Goal: Task Accomplishment & Management: Complete application form

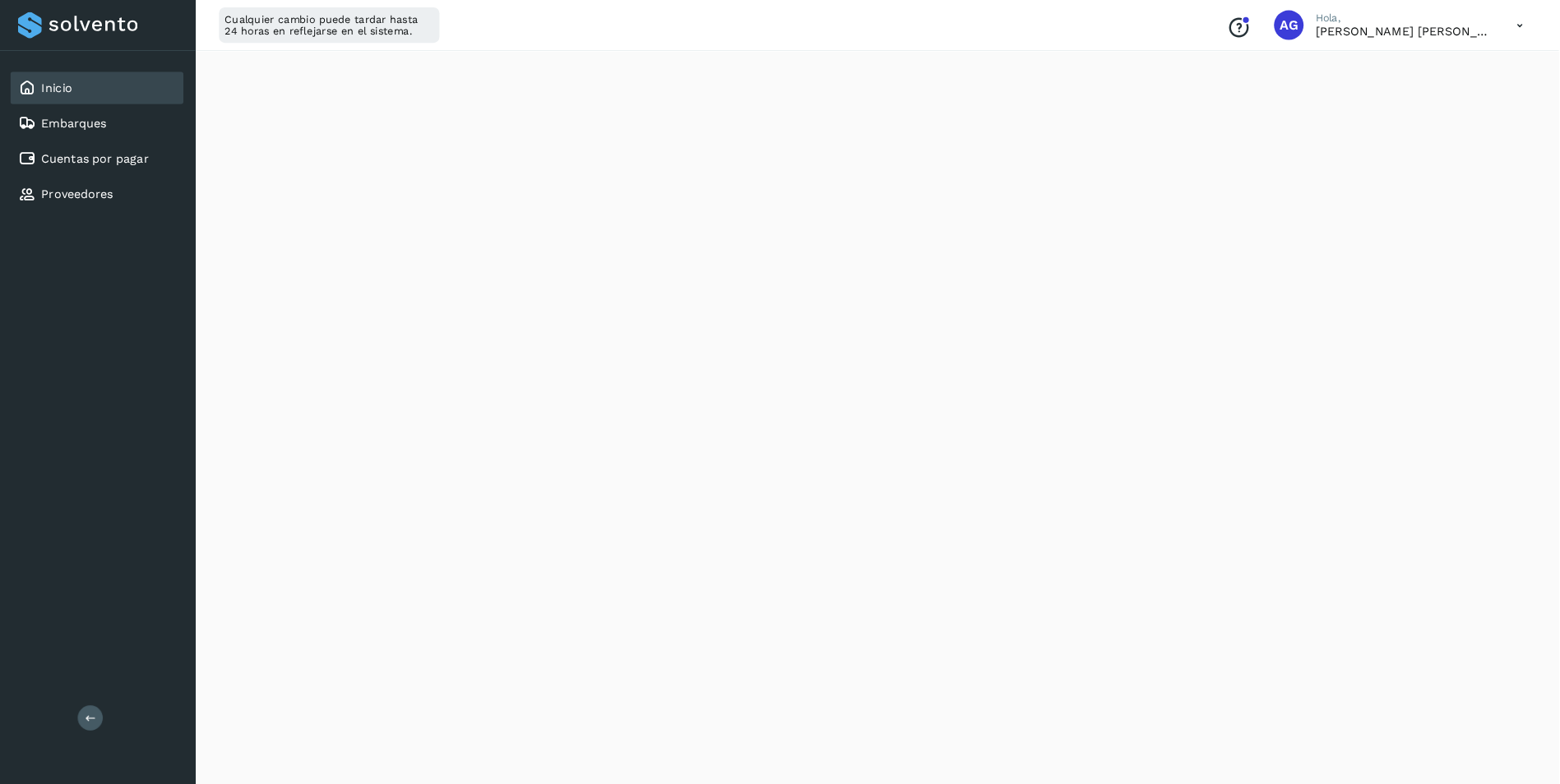
scroll to position [369, 0]
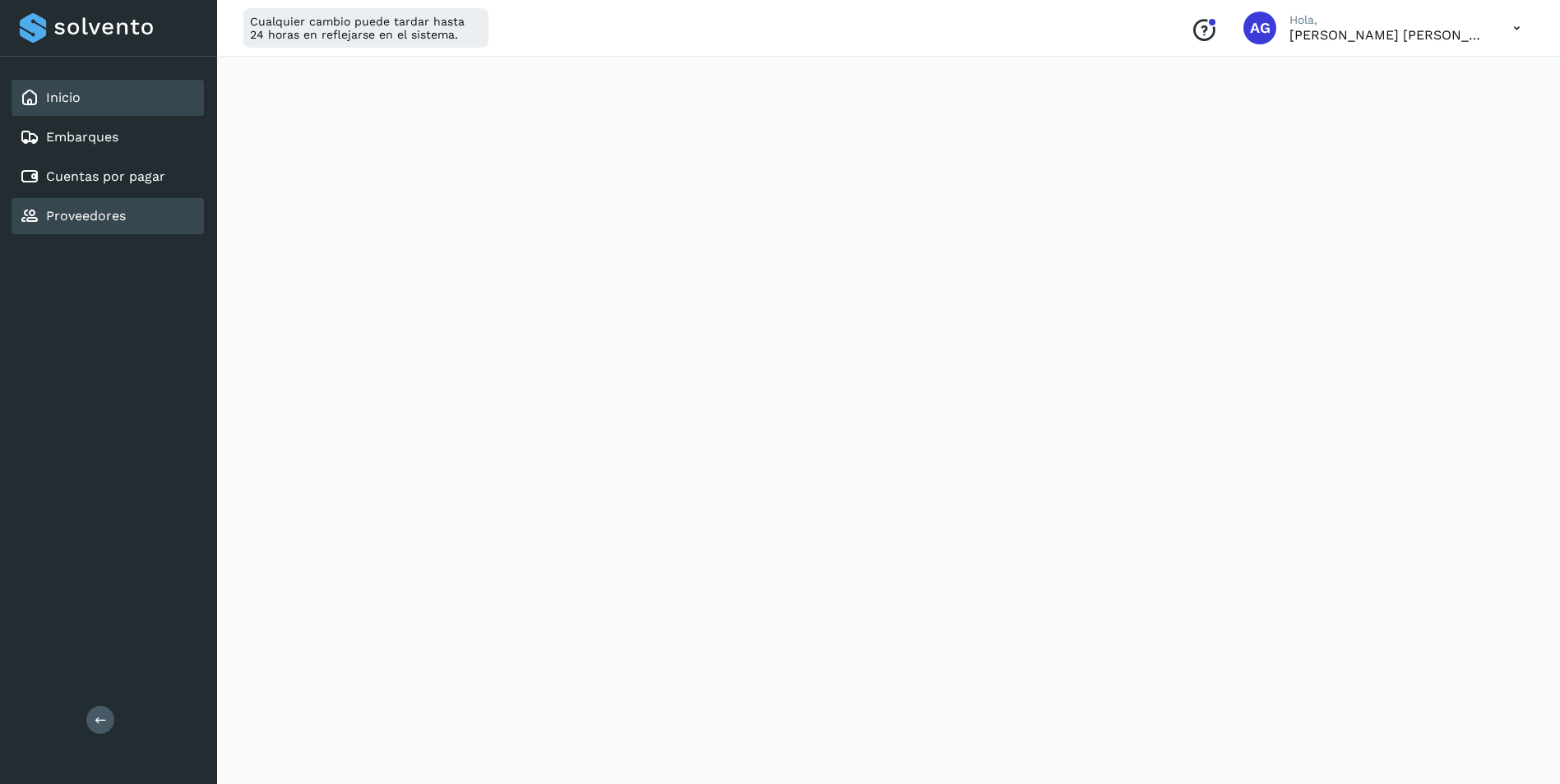
drag, startPoint x: 86, startPoint y: 247, endPoint x: 87, endPoint y: 221, distance: 26.0
click at [84, 243] on div "Inicio Embarques Cuentas por pagar Proveedores" at bounding box center [109, 156] width 217 height 201
click at [87, 220] on link "Proveedores" at bounding box center [86, 215] width 80 height 16
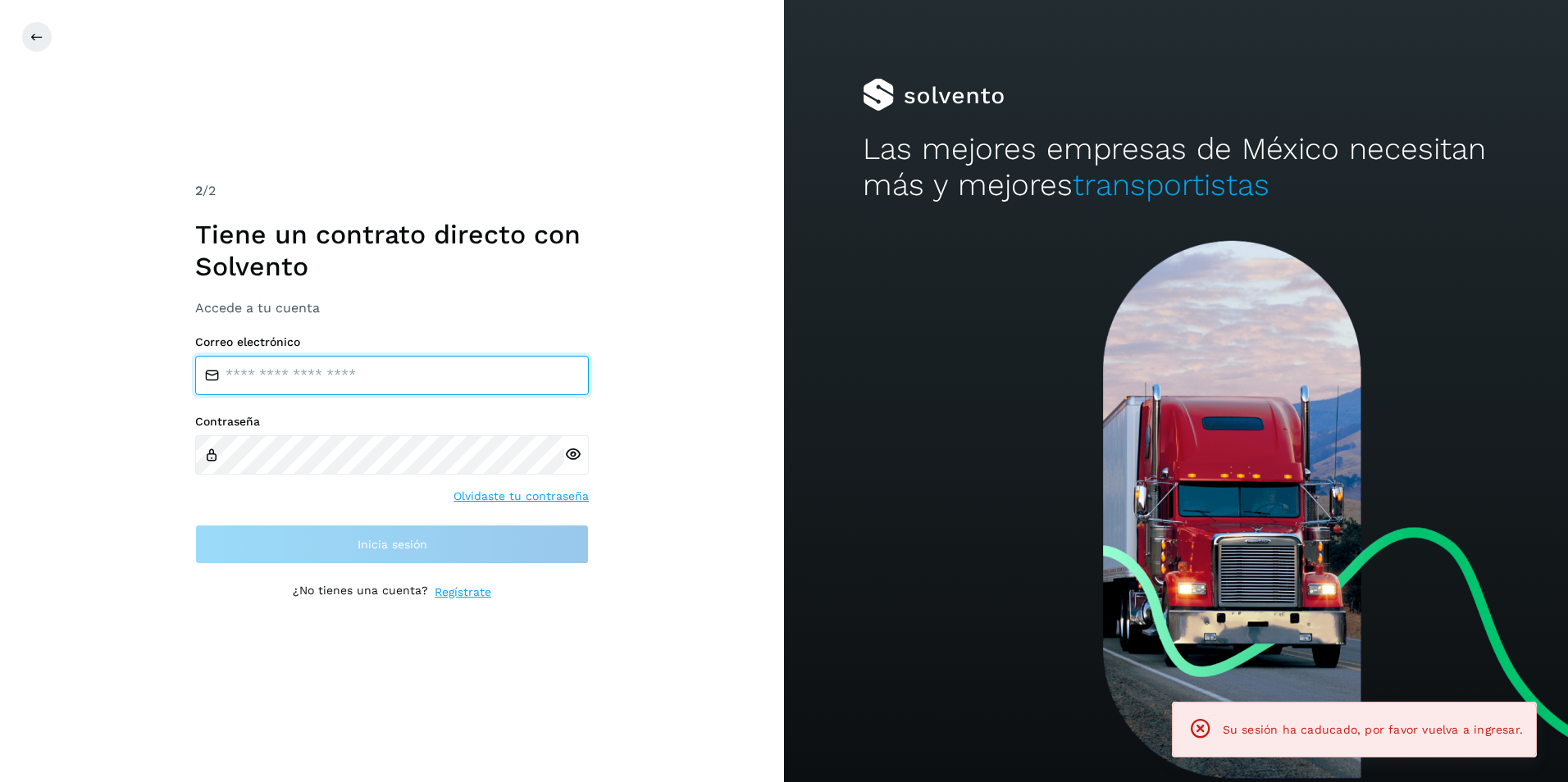
type input "**********"
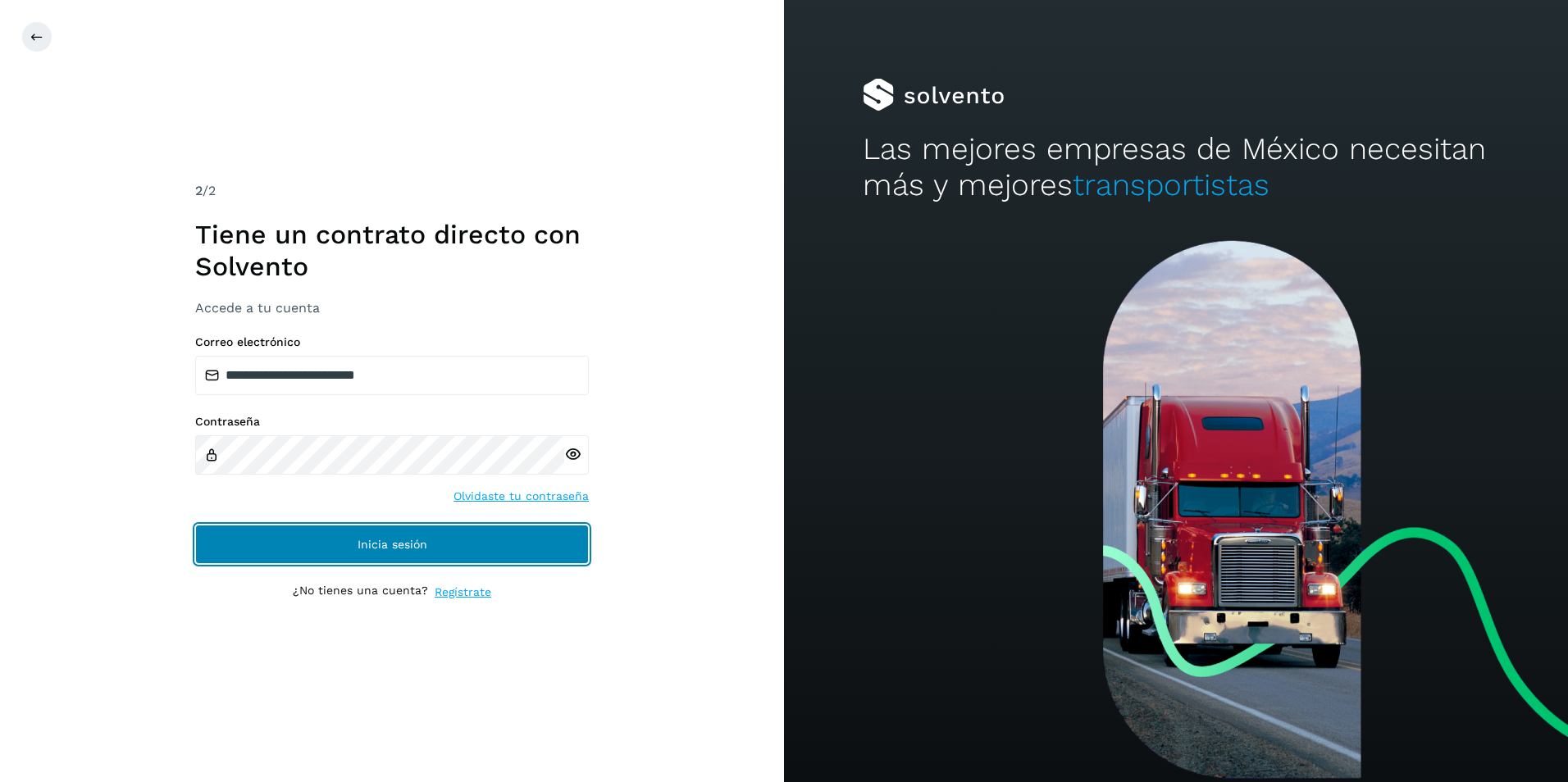
drag, startPoint x: 357, startPoint y: 525, endPoint x: 362, endPoint y: 531, distance: 7.8
click at [360, 527] on button "Inicia sesión" at bounding box center [392, 544] width 393 height 39
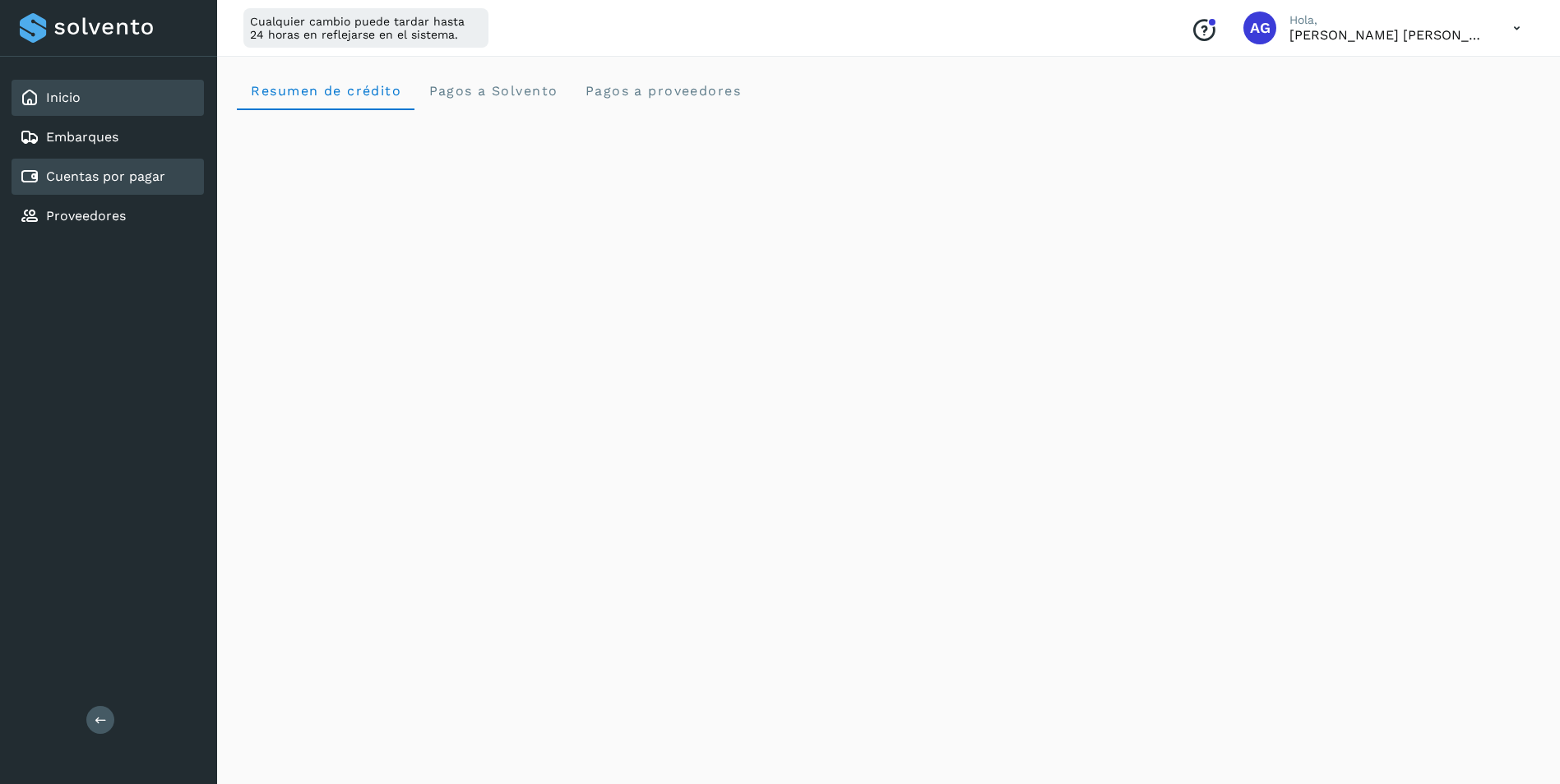
click at [156, 184] on link "Cuentas por pagar" at bounding box center [105, 176] width 119 height 16
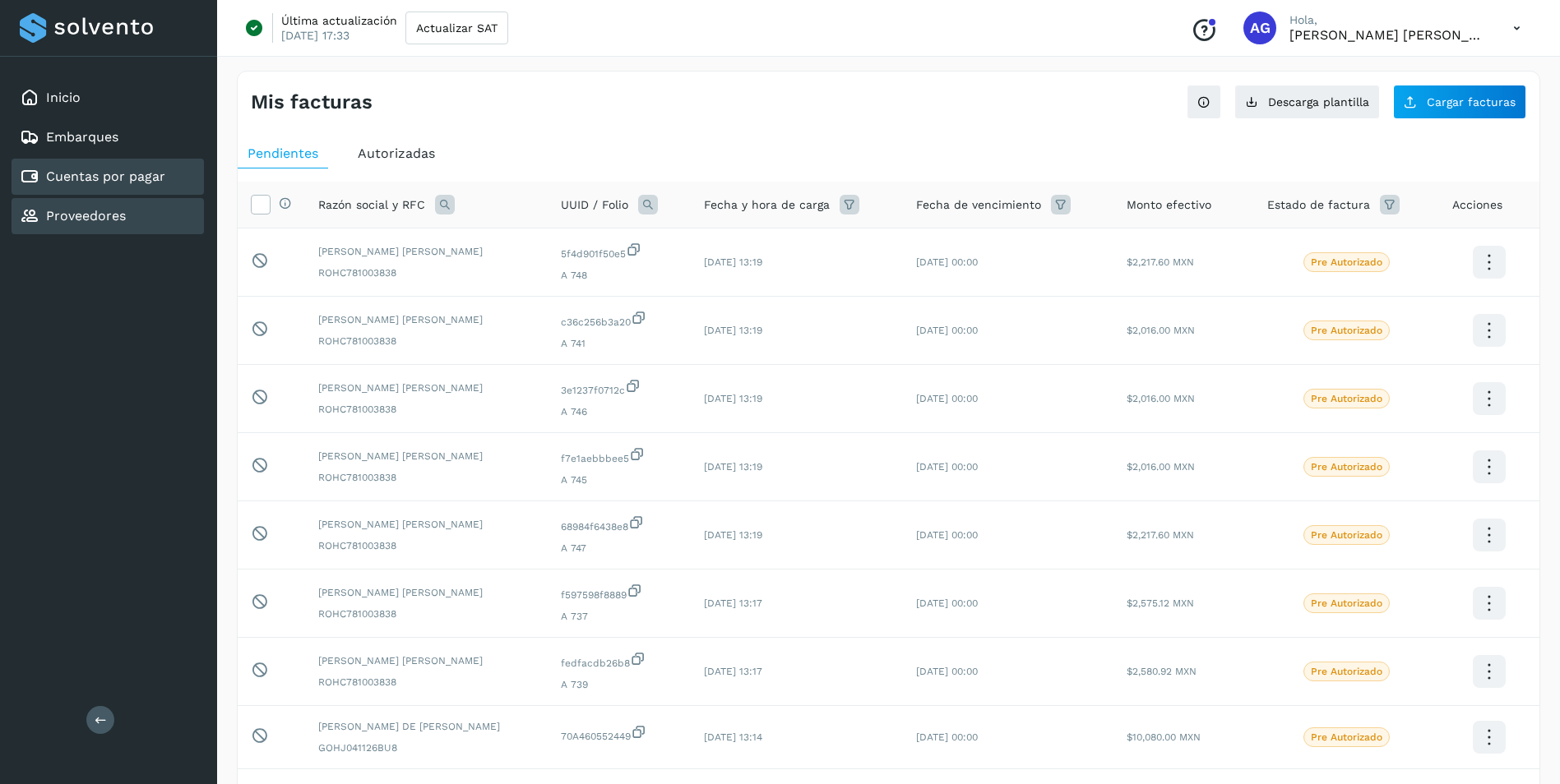
click at [138, 218] on div "Proveedores" at bounding box center [107, 216] width 192 height 36
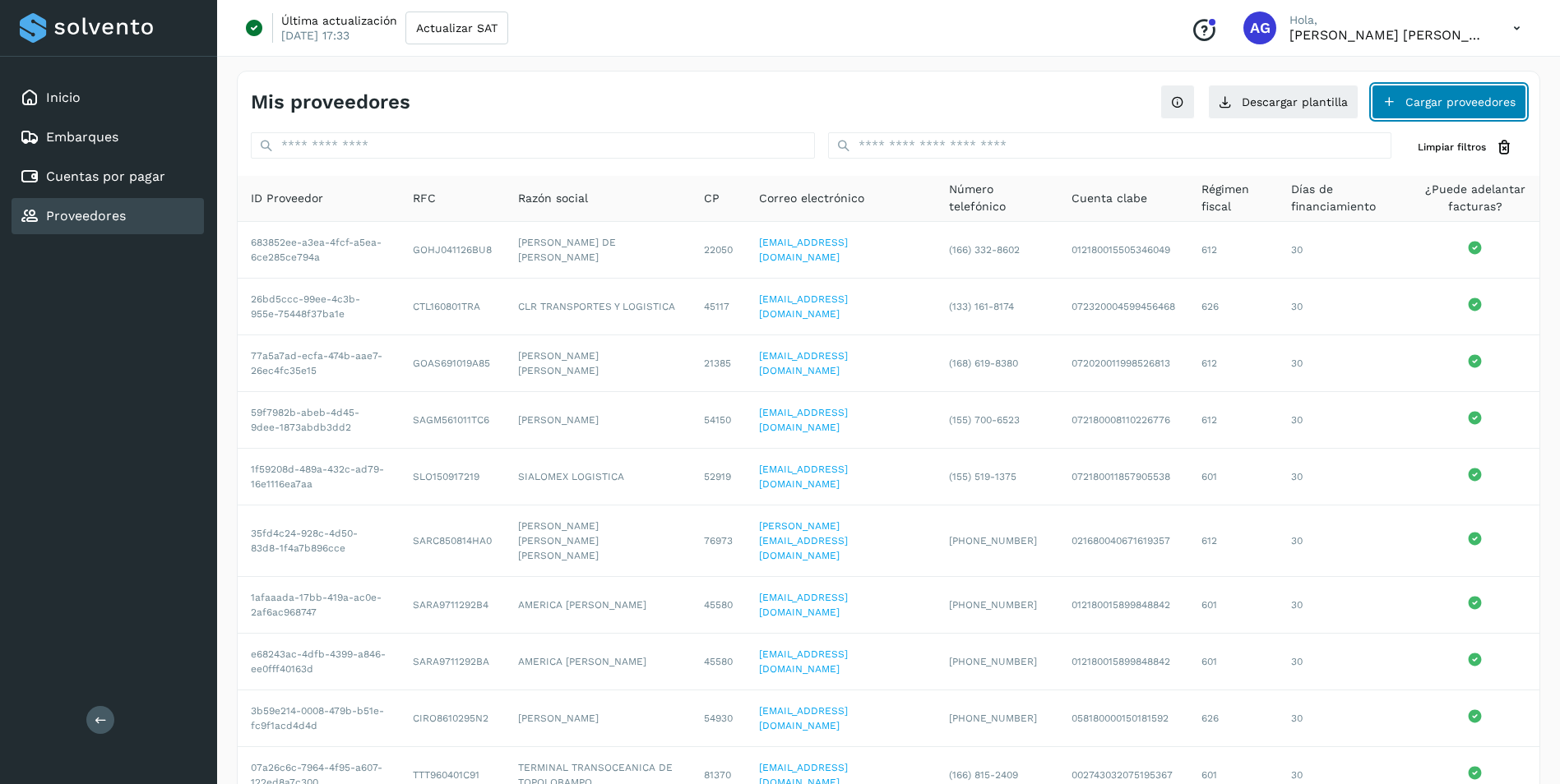
click at [1377, 98] on button "Cargar proveedores" at bounding box center [1449, 102] width 155 height 35
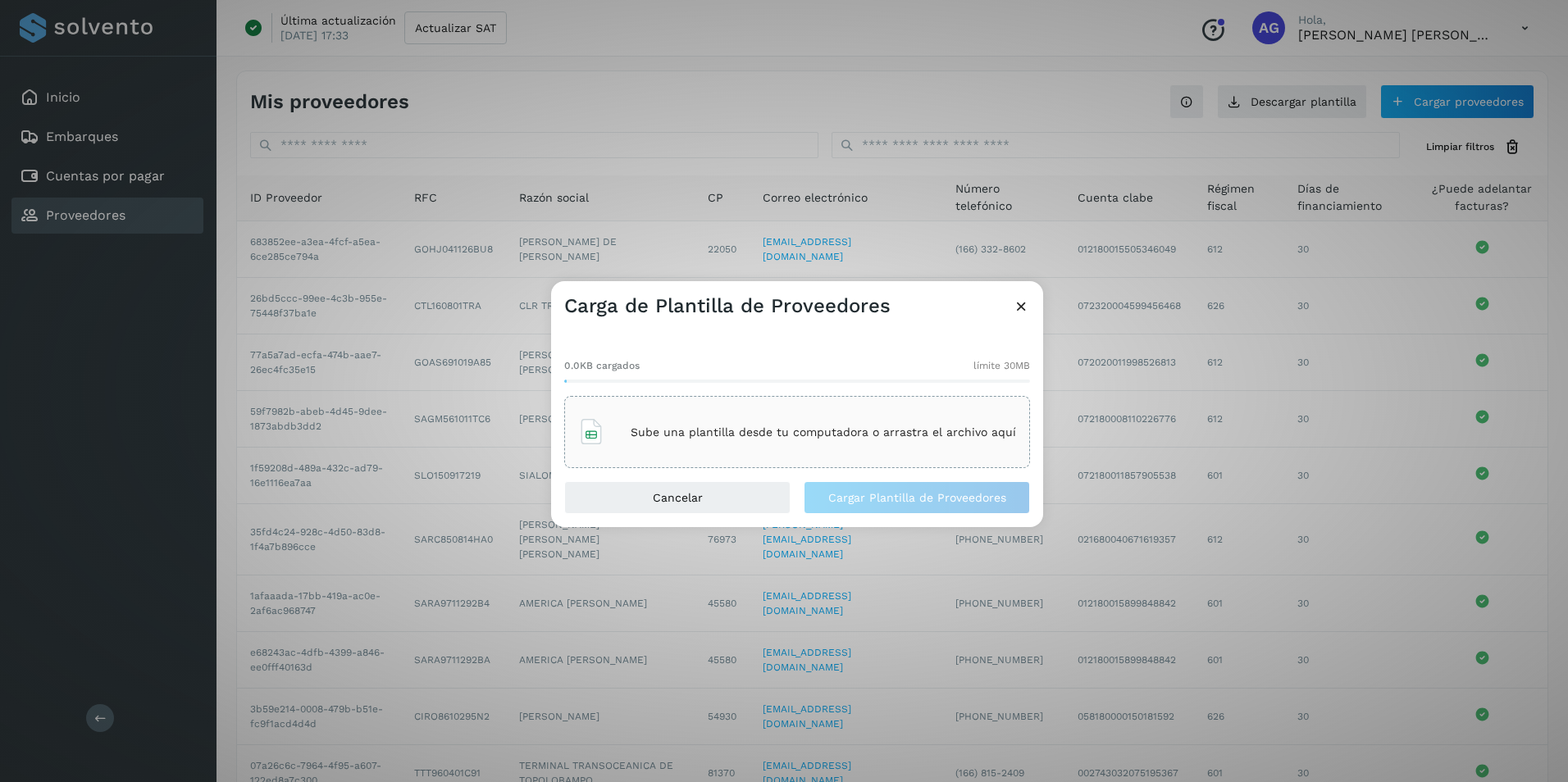
click at [904, 445] on div "Sube una plantilla desde tu computadora o arrastra el archivo aquí" at bounding box center [796, 431] width 437 height 44
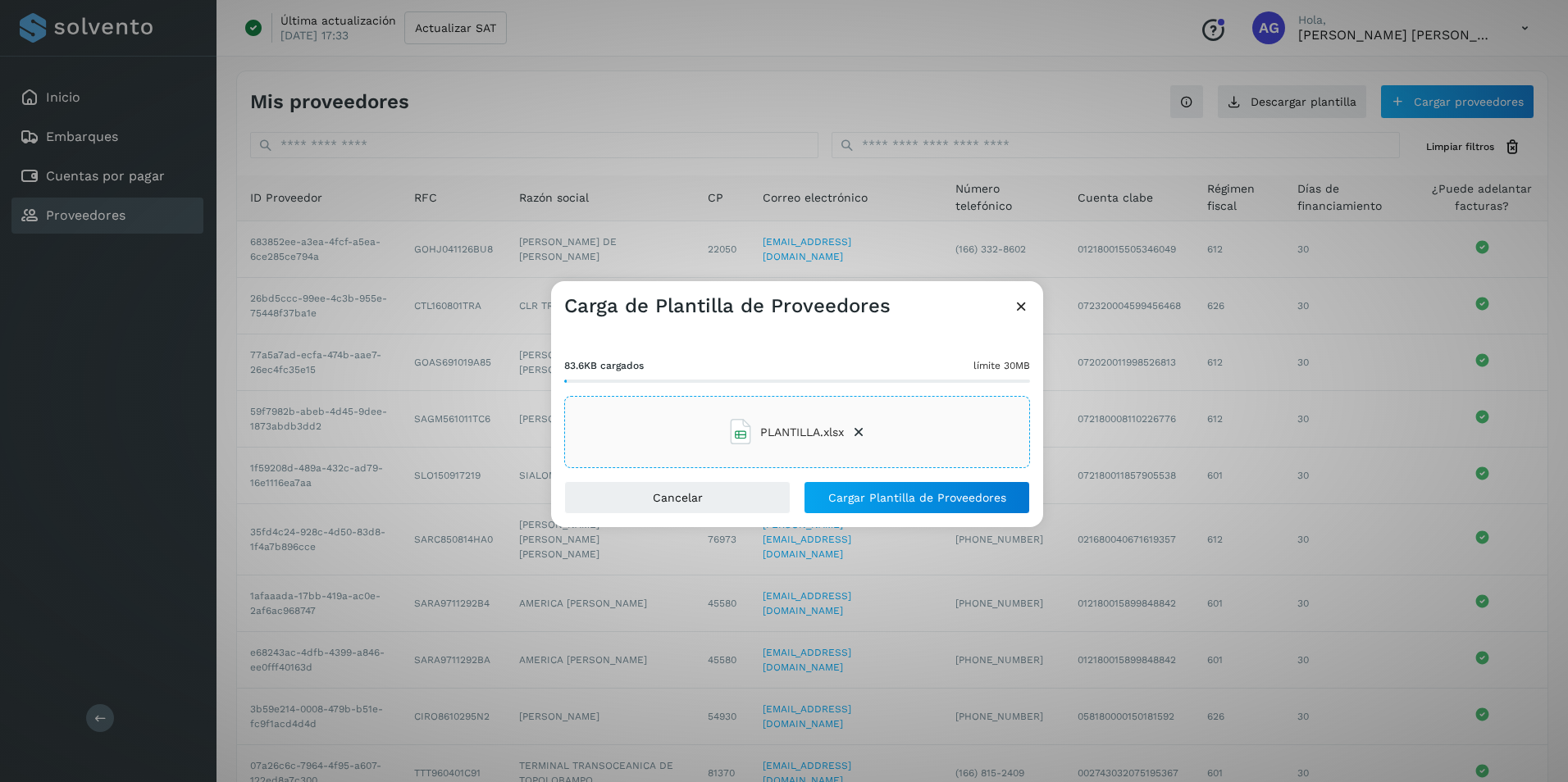
click at [785, 440] on span "PLANTILLA.xlsx" at bounding box center [801, 432] width 84 height 17
click at [1024, 295] on div "Carga de Plantilla de Proveedores" at bounding box center [797, 301] width 492 height 38
click at [1024, 302] on icon at bounding box center [1021, 307] width 17 height 17
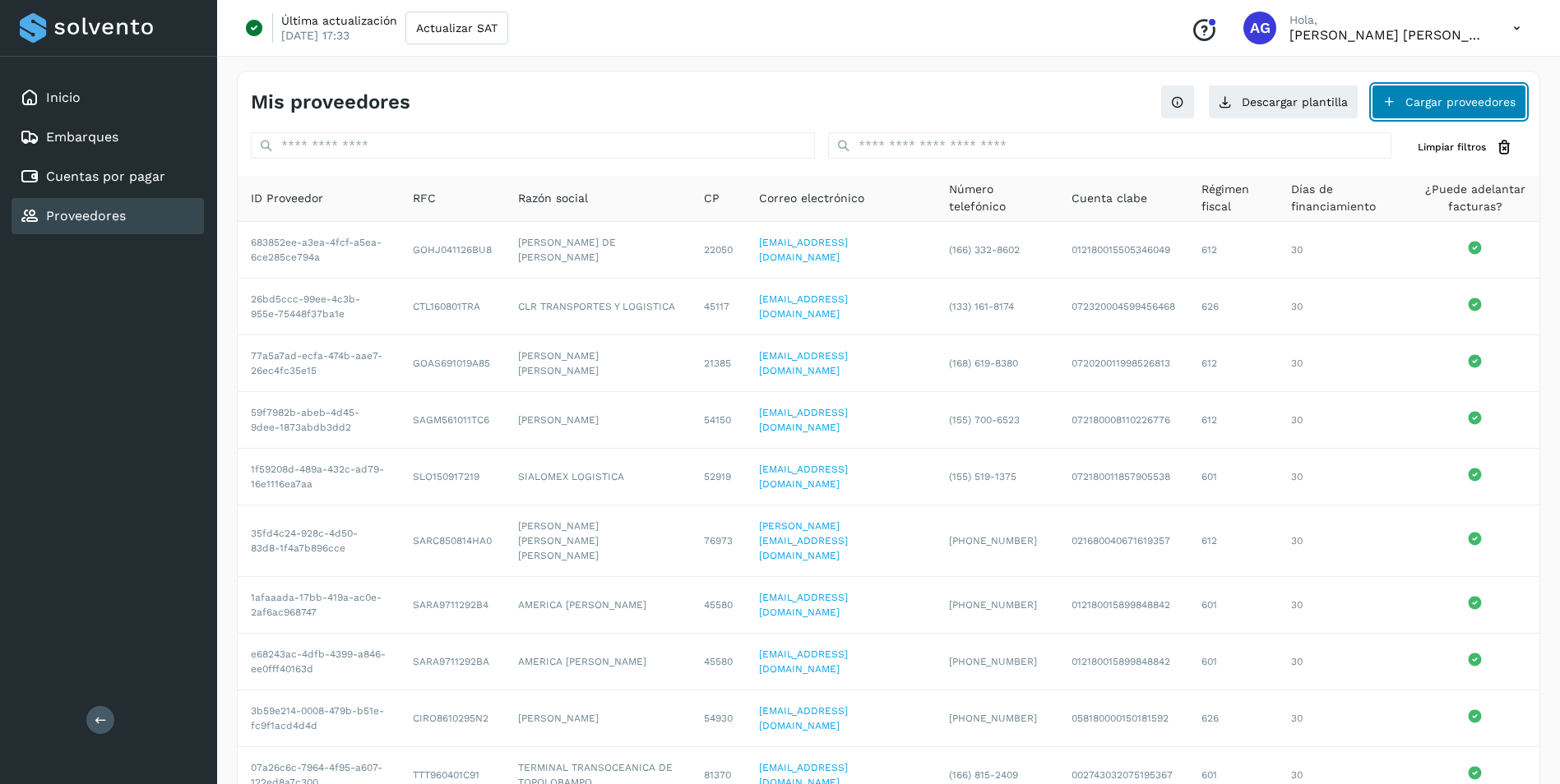
click at [1377, 114] on button "Cargar proveedores" at bounding box center [1449, 102] width 155 height 35
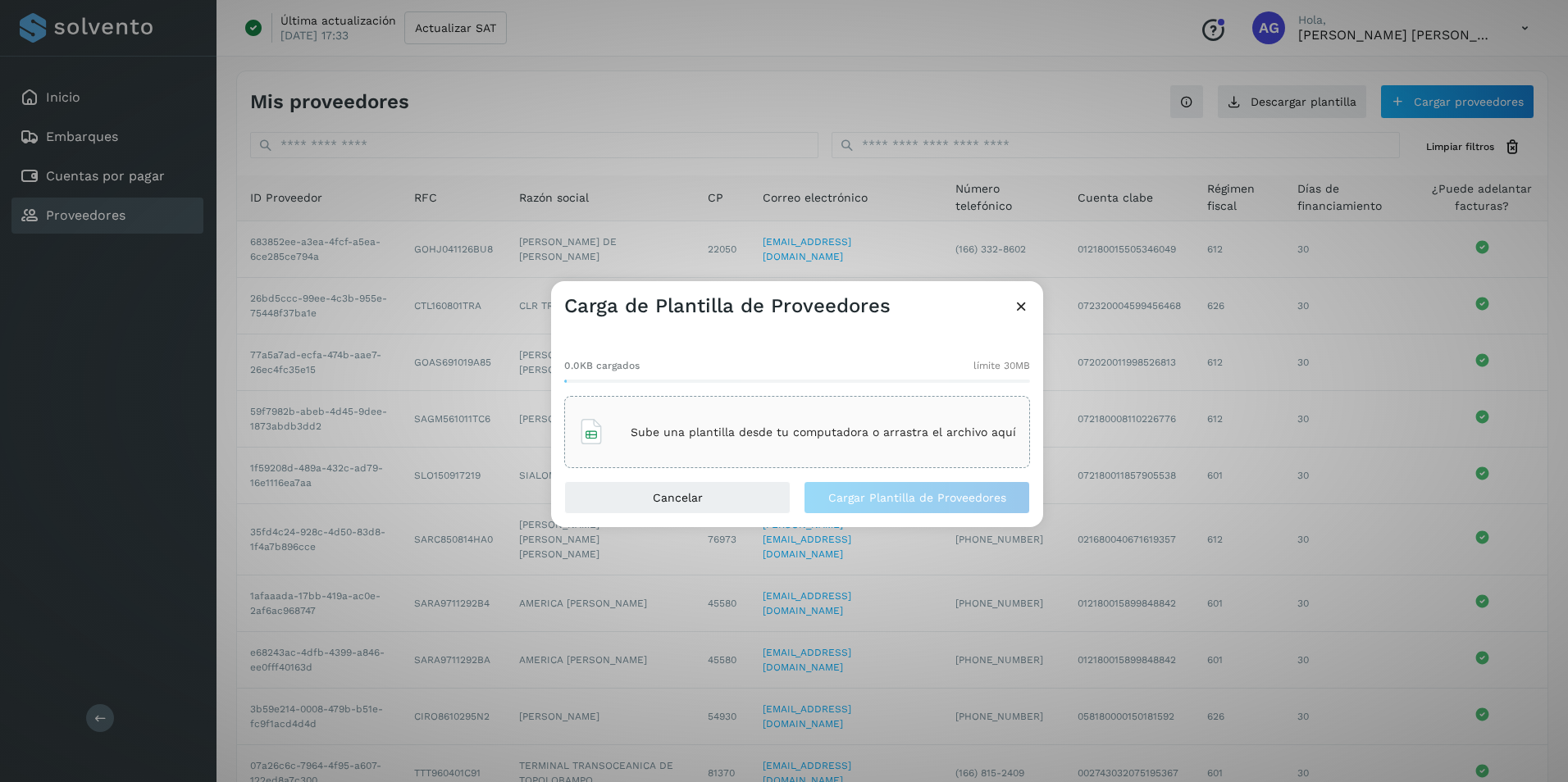
click at [833, 436] on p "Sube una plantilla desde tu computadora o arrastra el archivo aquí" at bounding box center [823, 432] width 386 height 14
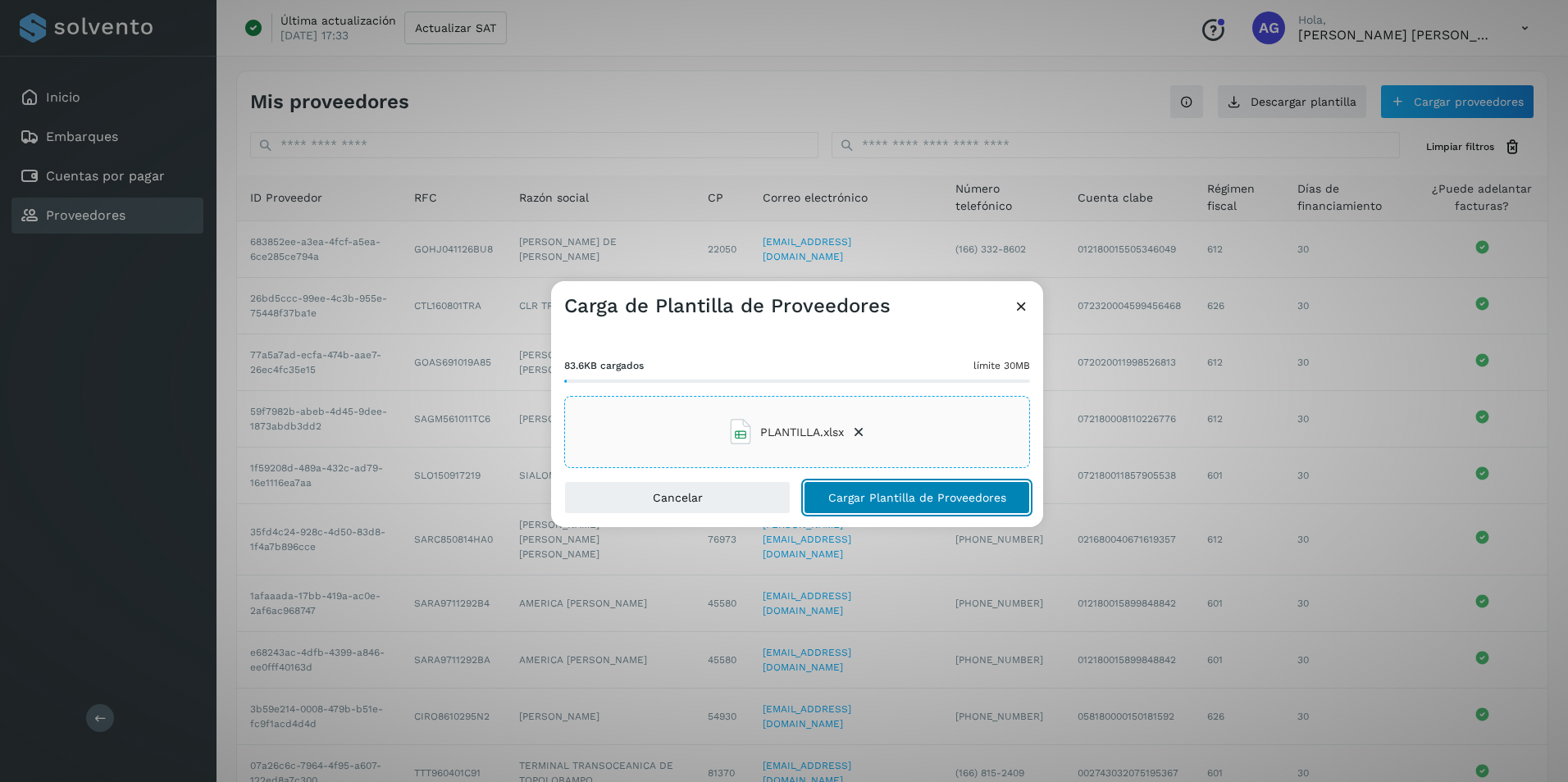
click at [919, 500] on span "Cargar Plantilla de Proveedores" at bounding box center [917, 497] width 178 height 11
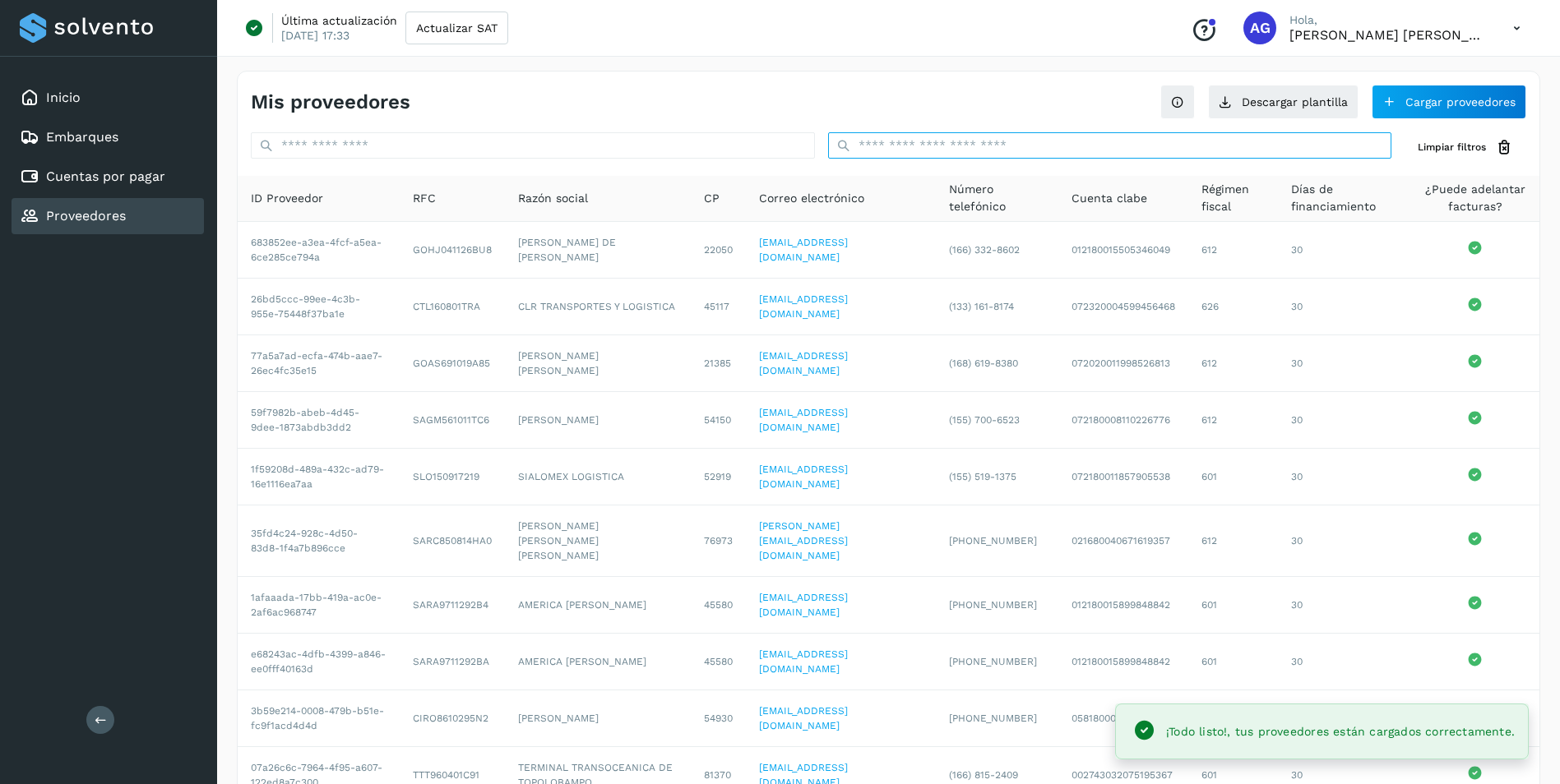
click at [1023, 149] on input "text" at bounding box center [1109, 145] width 564 height 26
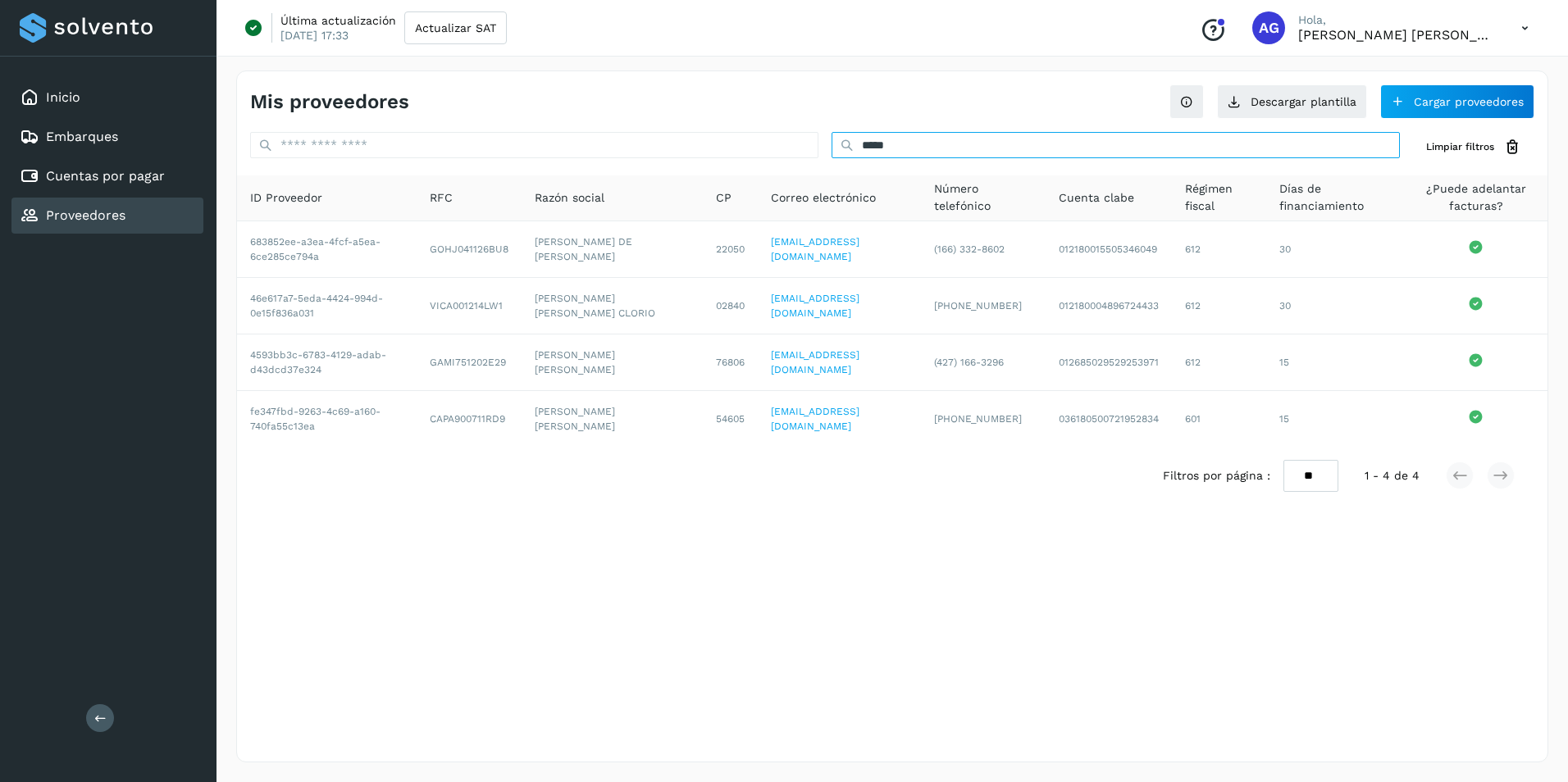
type input "****"
